Goal: Task Accomplishment & Management: Complete application form

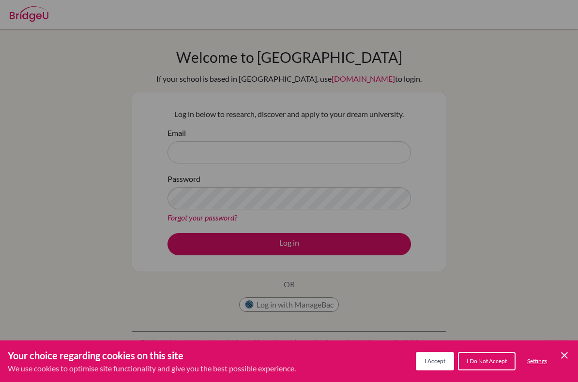
click at [392, 155] on div "Cookie Preferences" at bounding box center [289, 191] width 578 height 382
click at [381, 162] on div "Cookie Preferences" at bounding box center [289, 191] width 578 height 382
click at [528, 240] on div "Cookie Preferences" at bounding box center [289, 191] width 578 height 382
click at [361, 159] on div "Cookie Preferences" at bounding box center [289, 191] width 578 height 382
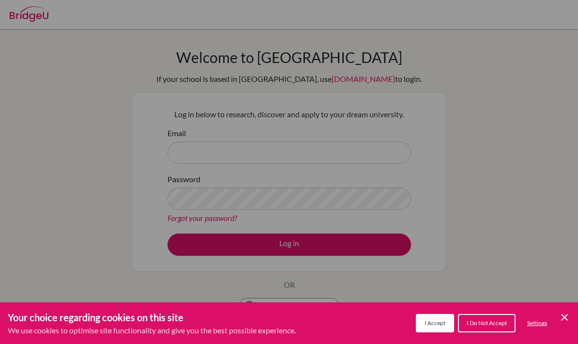
scroll to position [98, 0]
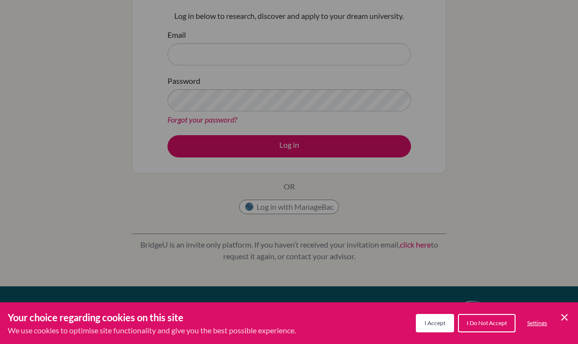
click at [437, 322] on span "I Accept" at bounding box center [434, 322] width 21 height 7
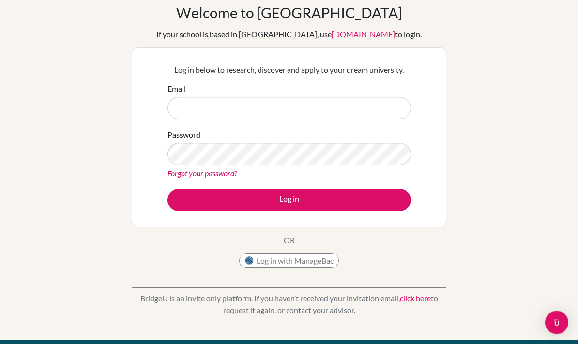
scroll to position [25, 0]
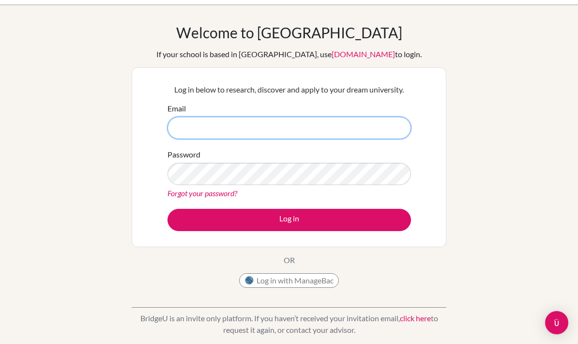
click at [345, 134] on input "Email" at bounding box center [288, 128] width 243 height 22
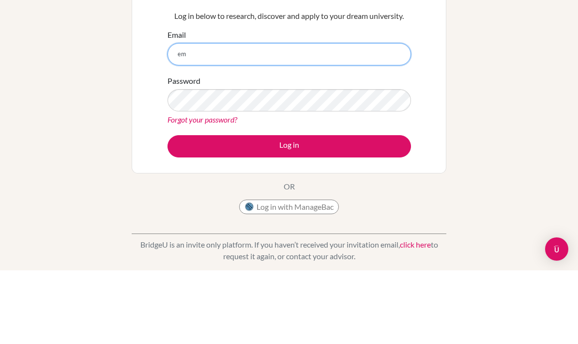
type input "e"
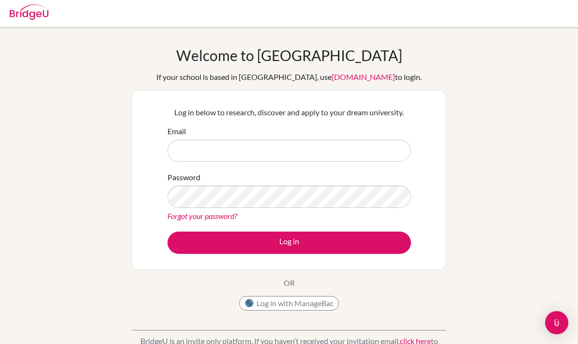
scroll to position [0, 0]
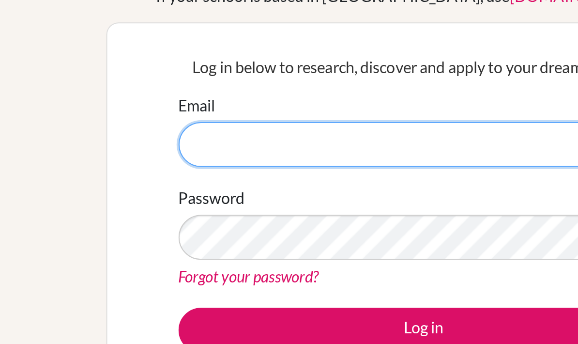
click at [217, 141] on input "Email" at bounding box center [288, 152] width 243 height 22
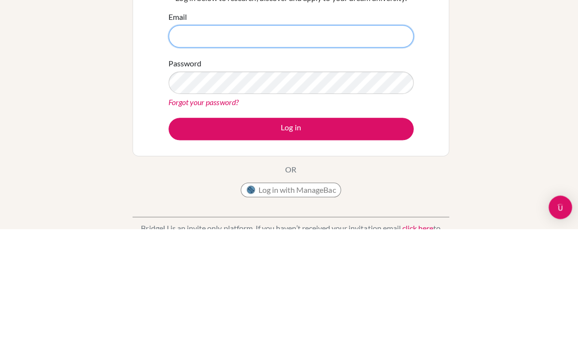
type input "l"
